Goal: Task Accomplishment & Management: Manage account settings

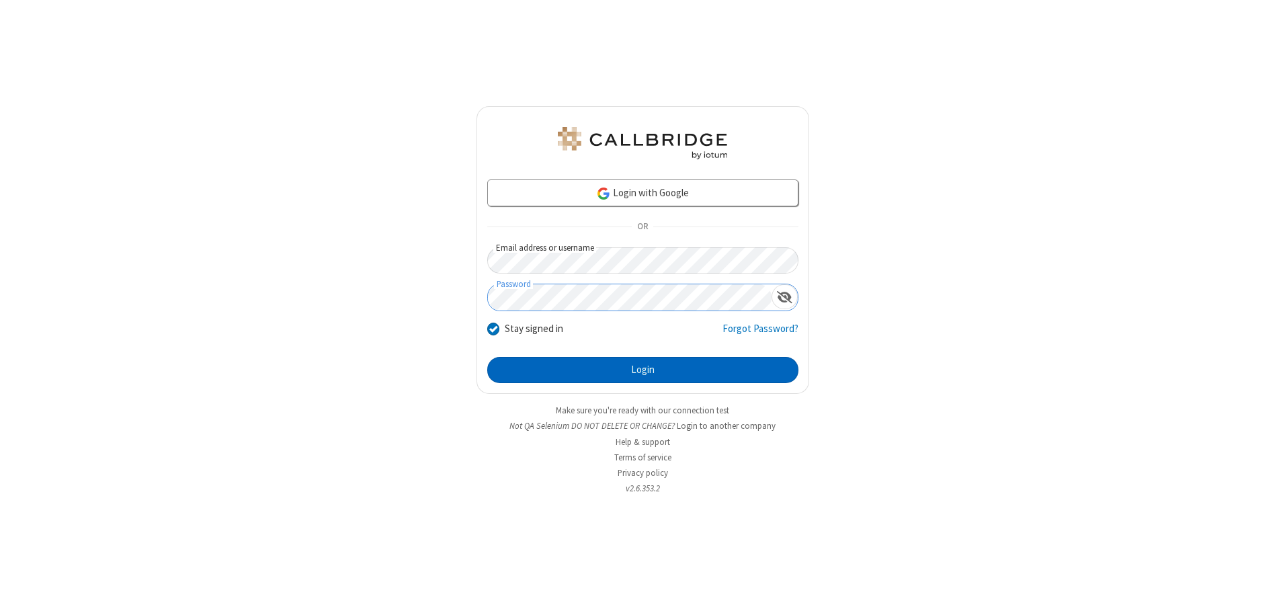
click at [642, 370] on button "Login" at bounding box center [642, 370] width 311 height 27
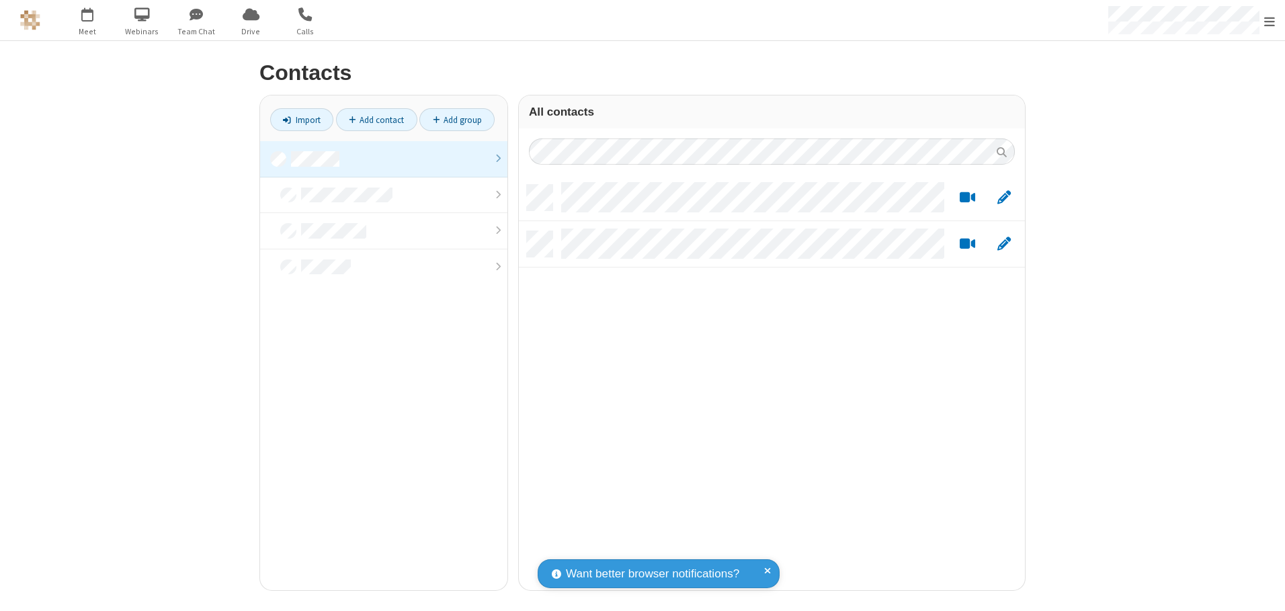
scroll to position [405, 496]
click at [384, 159] on link at bounding box center [383, 159] width 247 height 36
click at [376, 120] on link "Add contact" at bounding box center [376, 119] width 81 height 23
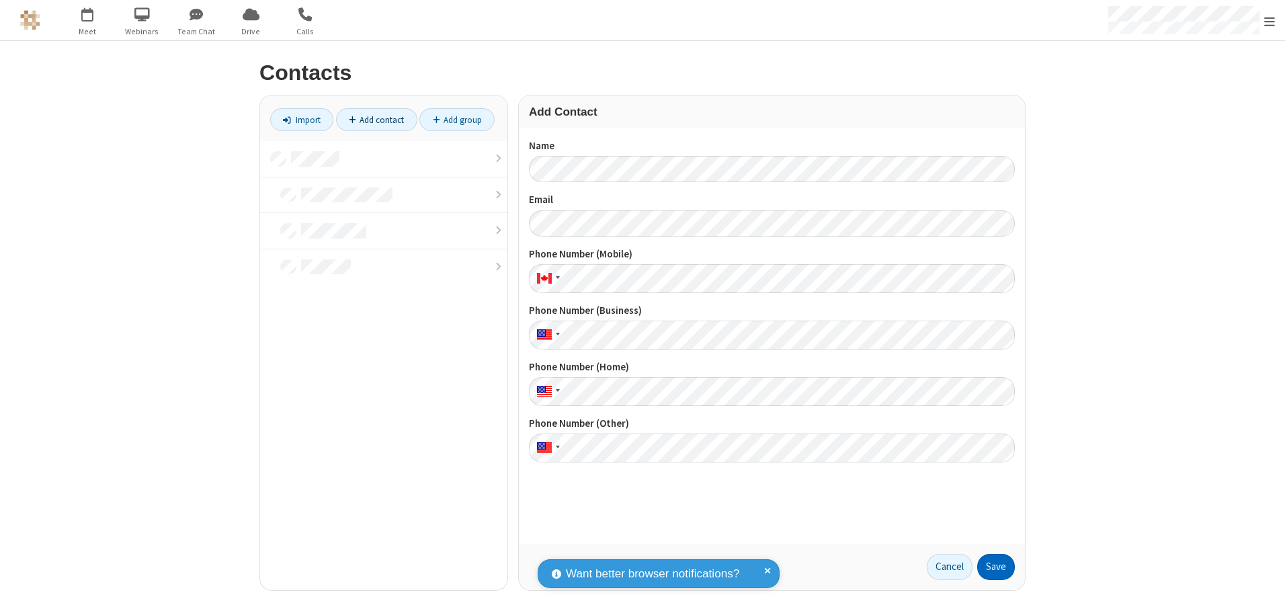
click at [996, 566] on button "Save" at bounding box center [996, 567] width 38 height 27
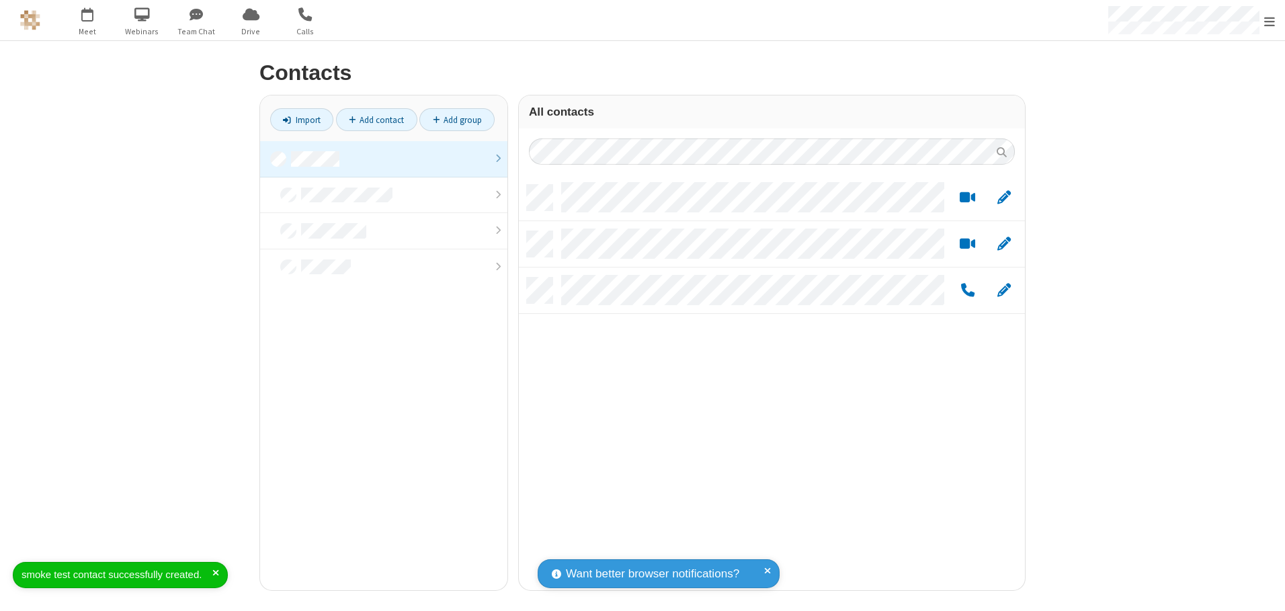
scroll to position [405, 496]
click at [376, 120] on link "Add contact" at bounding box center [376, 119] width 81 height 23
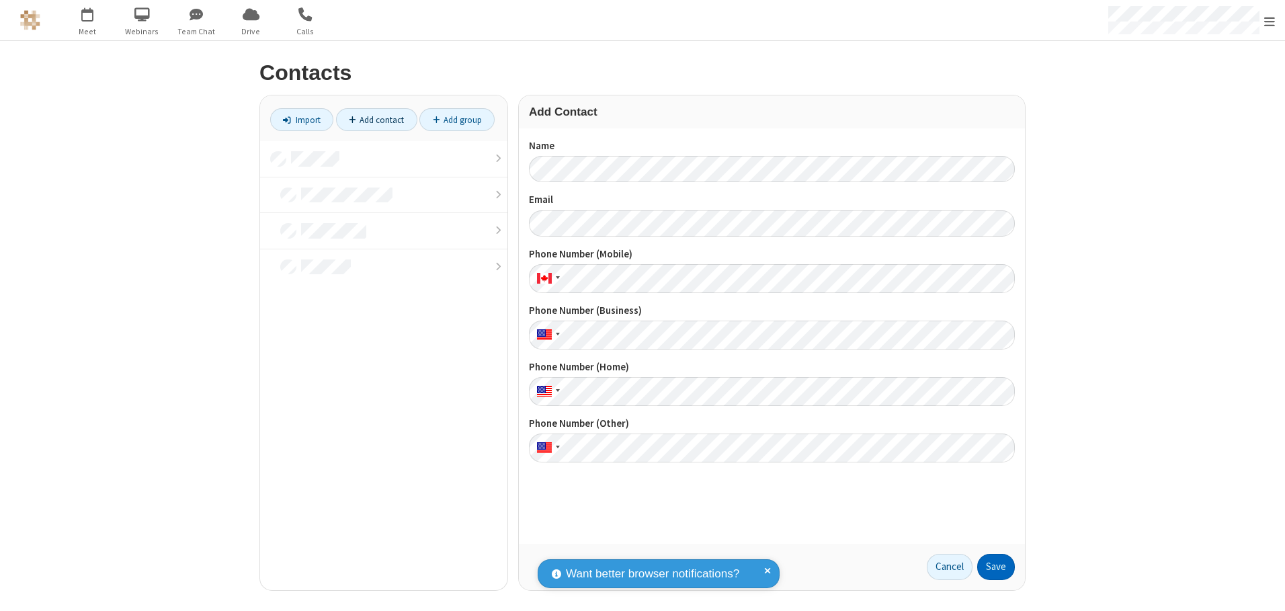
click at [996, 566] on button "Save" at bounding box center [996, 567] width 38 height 27
